Goal: Task Accomplishment & Management: Manage account settings

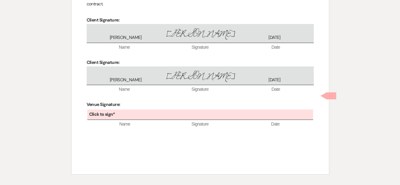
scroll to position [1210, 0]
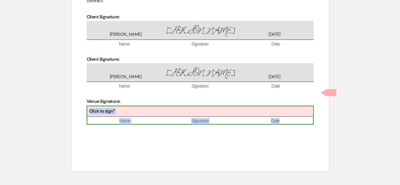
click at [123, 106] on div "Click to sign*" at bounding box center [200, 111] width 226 height 10
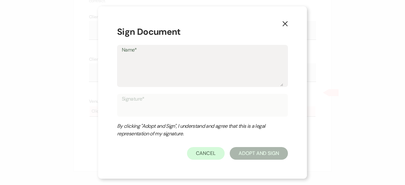
type textarea "C"
type input "C"
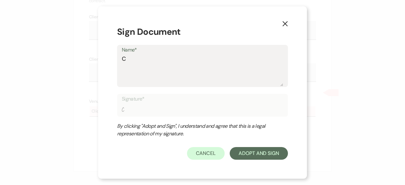
type textarea "Ca"
type input "Ca"
type textarea "Cas"
type input "Cas"
type textarea "Cass"
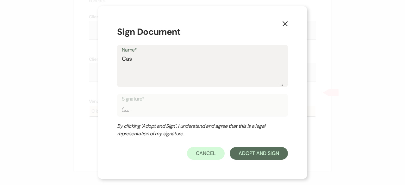
type input "Cass"
type textarea "Cassi"
type input "Cassi"
type textarea "Cassie"
type input "Cassie"
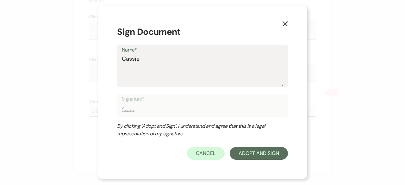
type textarea "Cassie"
type input "Cassie"
type textarea "Cassie Y"
type input "Cassie Y"
type textarea "Cassie Yo"
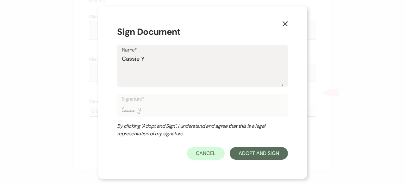
type input "Cassie Yo"
type textarea "Cassie You"
type input "Cassie You"
type textarea "Cassie Youn"
type input "Cassie Youn"
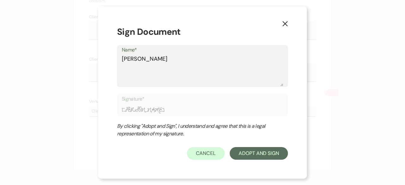
type textarea "[PERSON_NAME]"
type input "[PERSON_NAME]"
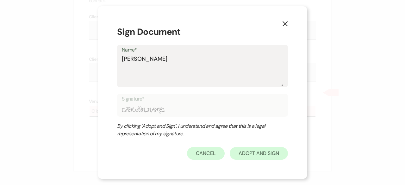
type textarea "[PERSON_NAME]"
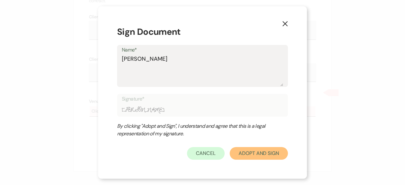
click at [263, 157] on button "Adopt And Sign" at bounding box center [259, 153] width 58 height 13
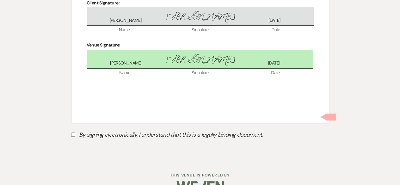
scroll to position [1266, 0]
click at [71, 132] on input "By signing electronically, I understand that this is a legally binding document." at bounding box center [73, 134] width 4 height 4
checkbox input "true"
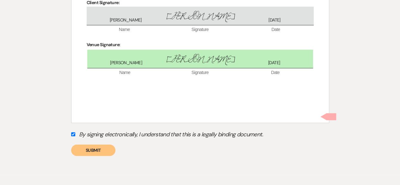
click at [103, 145] on button "Submit" at bounding box center [93, 150] width 44 height 11
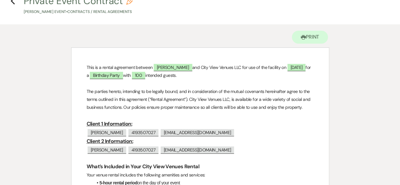
scroll to position [0, 0]
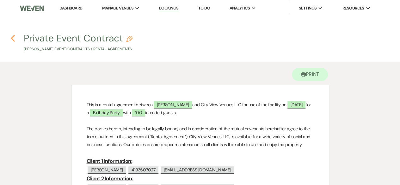
click at [13, 38] on icon "Previous" at bounding box center [12, 38] width 5 height 8
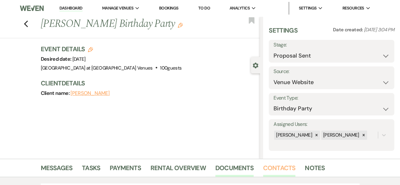
click at [273, 170] on link "Contacts" at bounding box center [279, 170] width 33 height 14
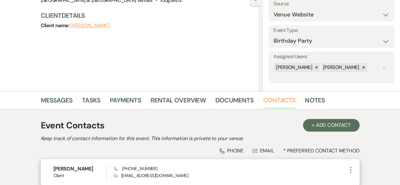
scroll to position [124, 0]
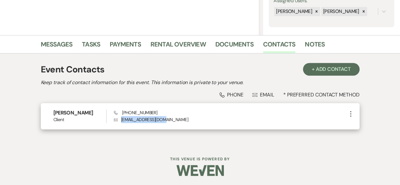
drag, startPoint x: 121, startPoint y: 120, endPoint x: 168, endPoint y: 121, distance: 47.5
click at [168, 121] on p "Envelope imans2296@gmail.com" at bounding box center [230, 119] width 233 height 7
copy p "imans2296@gmail.com"
drag, startPoint x: 127, startPoint y: 113, endPoint x: 159, endPoint y: 113, distance: 32.3
click at [159, 113] on div "Phone +1 (419) 350-7027 Envelope imans2296@gmail.com" at bounding box center [230, 116] width 233 height 14
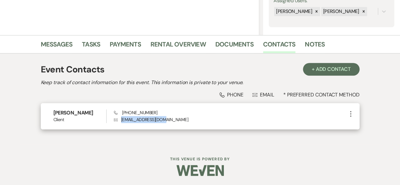
copy span "(419) 350-7027"
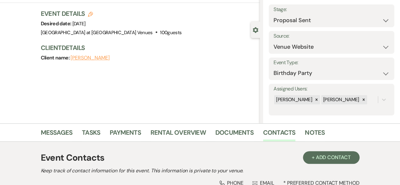
scroll to position [0, 0]
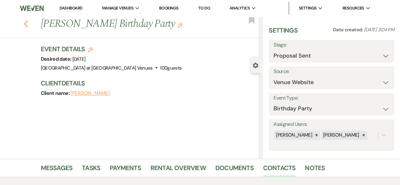
click at [28, 26] on icon "Previous" at bounding box center [26, 24] width 5 height 8
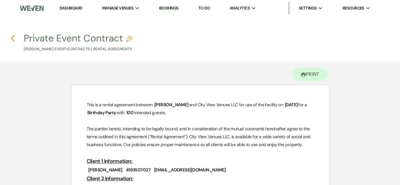
click at [12, 35] on icon "Previous" at bounding box center [12, 38] width 5 height 8
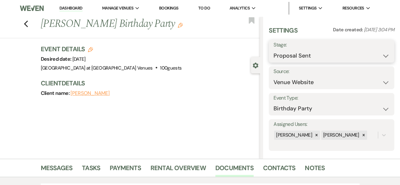
click at [301, 58] on select "Inquiry Follow Up Tour Requested Tour Confirmed Toured Proposal Sent Booked Lost" at bounding box center [332, 56] width 116 height 12
select select "7"
click at [274, 50] on select "Inquiry Follow Up Tour Requested Tour Confirmed Toured Proposal Sent Booked Lost" at bounding box center [332, 56] width 116 height 12
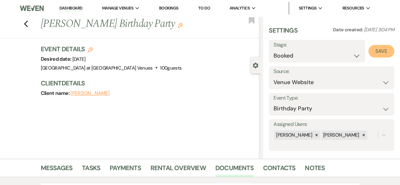
click at [372, 49] on button "Save" at bounding box center [382, 51] width 26 height 13
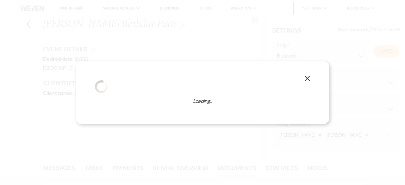
select select "4"
select select "783"
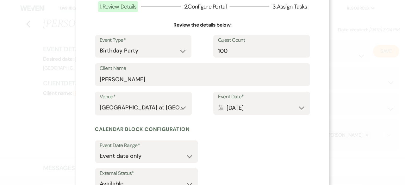
scroll to position [94, 0]
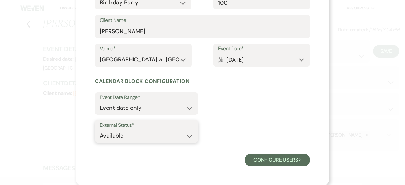
click at [147, 134] on select "Available Unavailable" at bounding box center [147, 136] width 94 height 12
select select "false"
click at [100, 130] on select "Available Unavailable" at bounding box center [147, 136] width 94 height 12
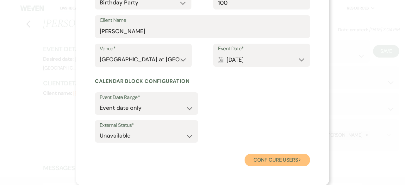
click at [278, 154] on button "Configure users Next" at bounding box center [277, 160] width 65 height 13
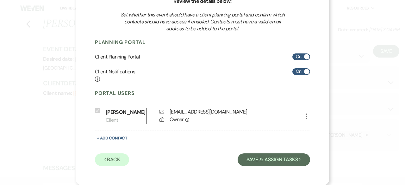
scroll to position [70, 0]
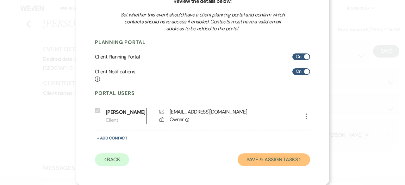
click at [267, 162] on button "Save & Assign Tasks Next" at bounding box center [274, 159] width 72 height 13
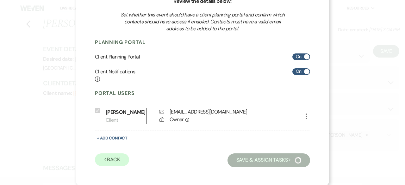
scroll to position [63, 0]
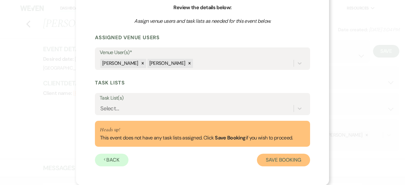
click at [277, 158] on button "Save Booking" at bounding box center [283, 160] width 53 height 13
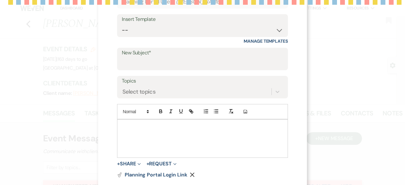
click at [282, 17] on div "Insert Template -- Weven Planning Portal Introduction (Booked Events) Tour Requ…" at bounding box center [202, 25] width 171 height 23
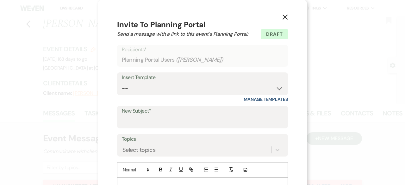
click at [284, 15] on use "button" at bounding box center [284, 17] width 5 height 5
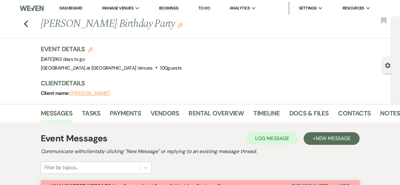
click at [25, 24] on div "Previous Iman Sims's Birthday Party Edit Bookmark" at bounding box center [194, 27] width 395 height 22
click at [31, 25] on div "Previous Iman Sims's Birthday Party Edit Bookmark" at bounding box center [194, 27] width 395 height 22
click at [27, 24] on use "button" at bounding box center [26, 24] width 4 height 7
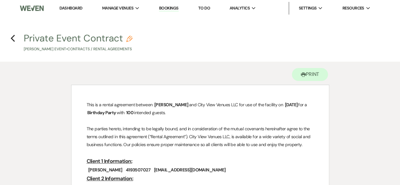
click at [78, 8] on link "Dashboard" at bounding box center [70, 7] width 23 height 5
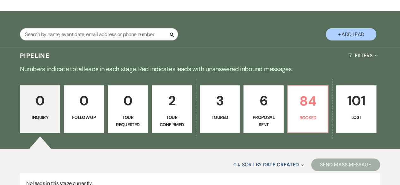
scroll to position [95, 0]
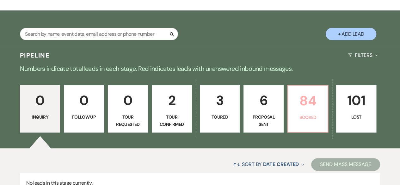
click at [313, 110] on p "84" at bounding box center [308, 100] width 32 height 21
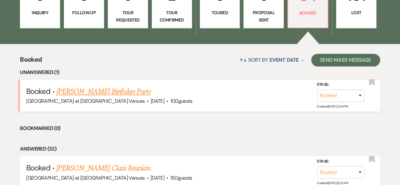
click at [116, 86] on link "[PERSON_NAME] Birthday Party" at bounding box center [103, 91] width 95 height 11
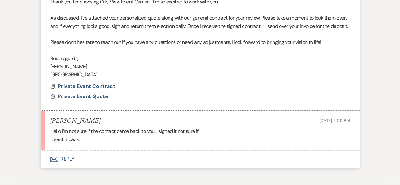
scroll to position [274, 0]
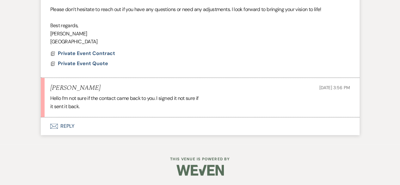
click at [69, 125] on button "Envelope Reply" at bounding box center [200, 126] width 319 height 18
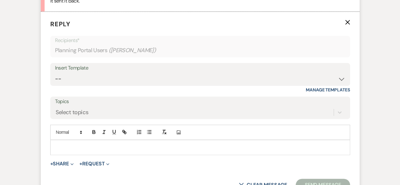
scroll to position [375, 0]
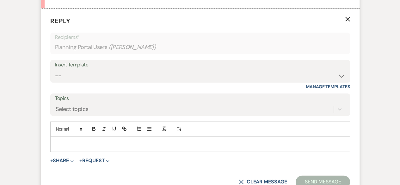
click at [70, 148] on p at bounding box center [200, 144] width 290 height 7
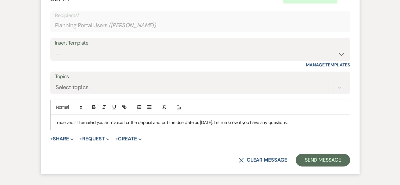
scroll to position [407, 0]
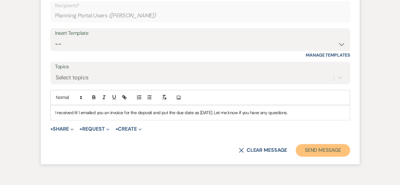
click at [323, 155] on button "Send Message" at bounding box center [323, 150] width 54 height 13
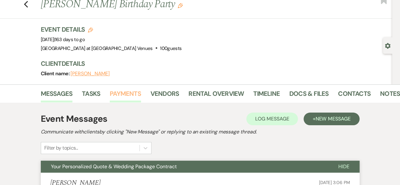
scroll to position [0, 0]
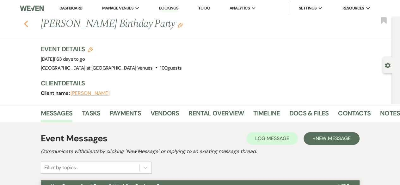
click at [27, 24] on use "button" at bounding box center [26, 24] width 4 height 7
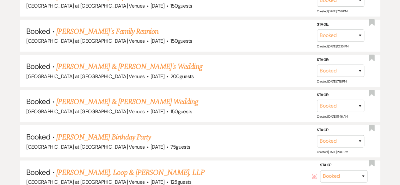
scroll to position [538, 0]
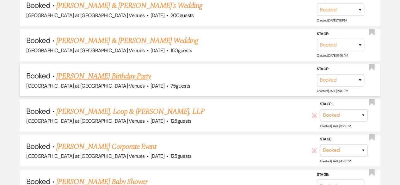
click at [116, 74] on link "[PERSON_NAME] Birthday Party" at bounding box center [103, 75] width 95 height 11
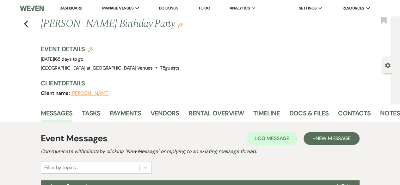
scroll to position [95, 0]
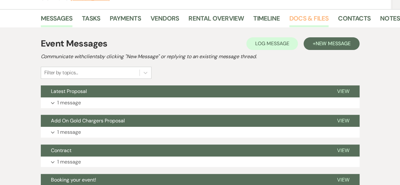
click at [312, 17] on link "Docs & Files" at bounding box center [308, 20] width 39 height 14
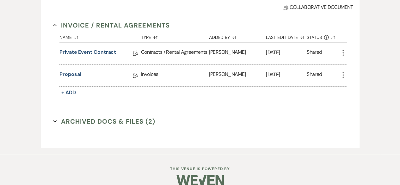
scroll to position [172, 0]
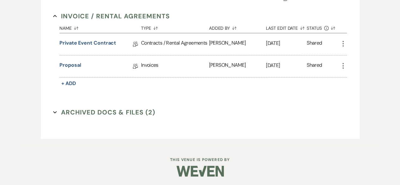
click at [90, 111] on button "Archived Docs & Files (2) Expand" at bounding box center [104, 112] width 102 height 9
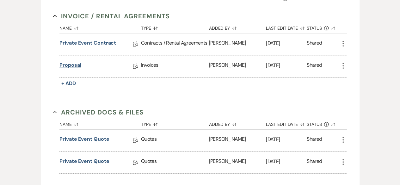
click at [70, 64] on link "Proposal" at bounding box center [70, 66] width 22 height 10
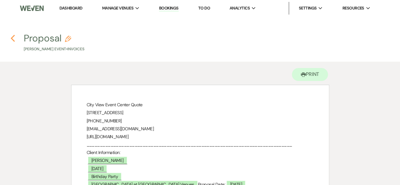
click at [10, 40] on icon "Previous" at bounding box center [12, 38] width 5 height 8
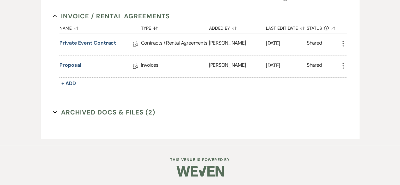
click at [112, 110] on button "Archived Docs & Files (2) Expand" at bounding box center [104, 112] width 102 height 9
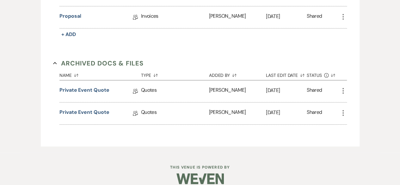
scroll to position [228, 0]
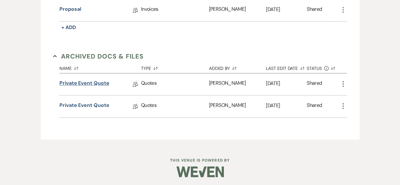
click at [87, 83] on link "Private Event Quote" at bounding box center [84, 84] width 50 height 10
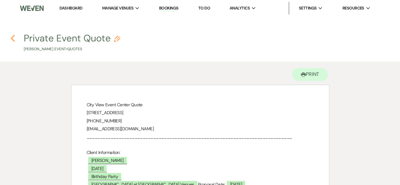
click at [13, 39] on icon "Previous" at bounding box center [12, 38] width 5 height 8
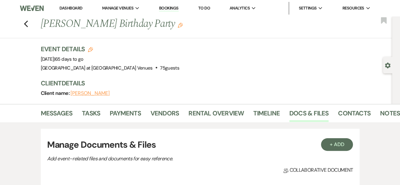
scroll to position [172, 0]
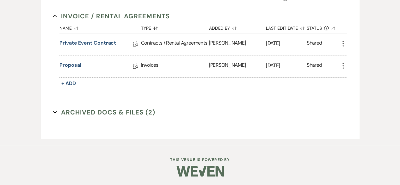
click at [110, 113] on button "Archived Docs & Files (2) Expand" at bounding box center [104, 112] width 102 height 9
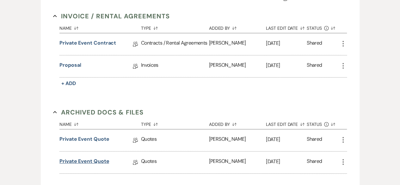
click at [97, 161] on link "Private Event Quote" at bounding box center [84, 163] width 50 height 10
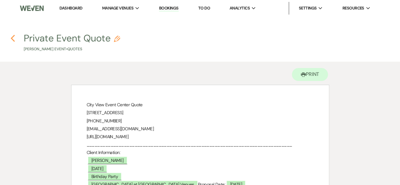
click at [11, 37] on icon "Previous" at bounding box center [12, 38] width 5 height 8
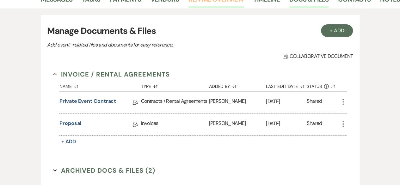
scroll to position [14, 0]
